Goal: Navigation & Orientation: Find specific page/section

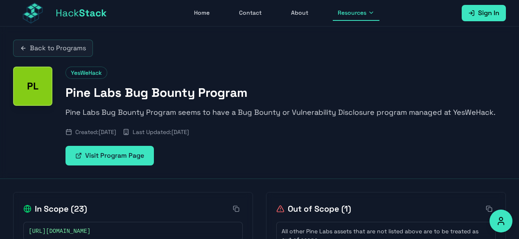
click at [71, 41] on link "Back to Programs" at bounding box center [53, 48] width 80 height 17
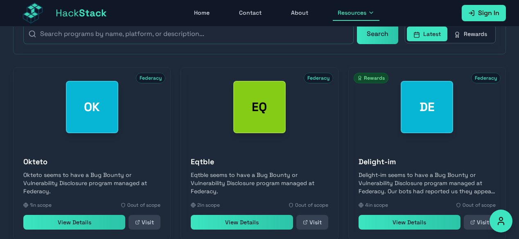
scroll to position [199, 0]
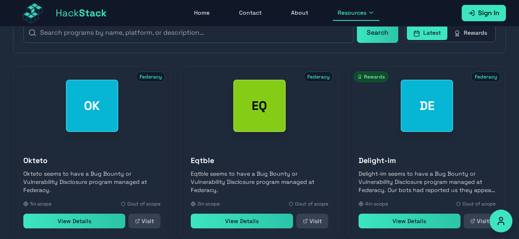
click at [104, 127] on div "OK" at bounding box center [92, 106] width 52 height 52
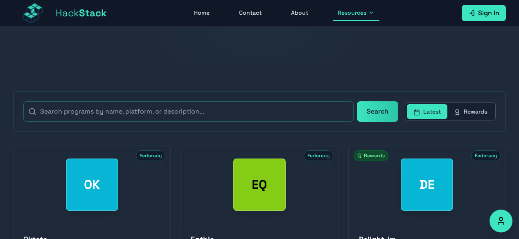
scroll to position [120, 0]
